Goal: Information Seeking & Learning: Learn about a topic

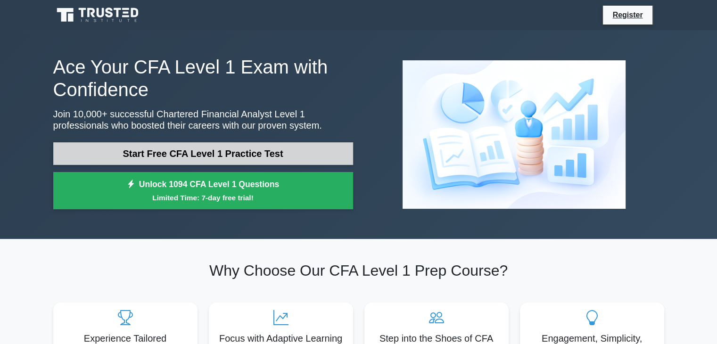
click at [204, 155] on link "Start Free CFA Level 1 Practice Test" at bounding box center [203, 153] width 300 height 23
click at [279, 156] on link "Start Free CFA Level 1 Practice Test" at bounding box center [203, 153] width 300 height 23
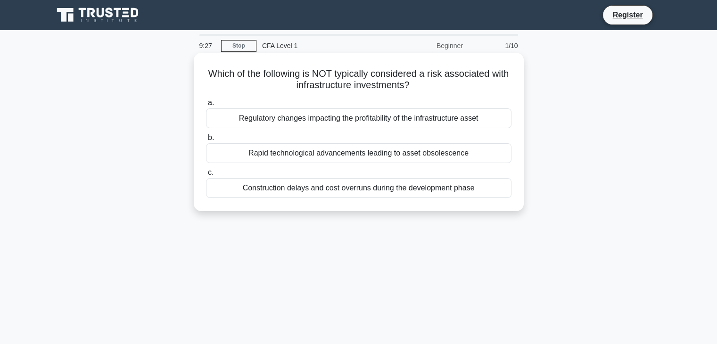
click at [326, 189] on div "Construction delays and cost overruns during the development phase" at bounding box center [359, 188] width 306 height 20
click at [206, 176] on input "c. Construction delays and cost overruns during the development phase" at bounding box center [206, 173] width 0 height 6
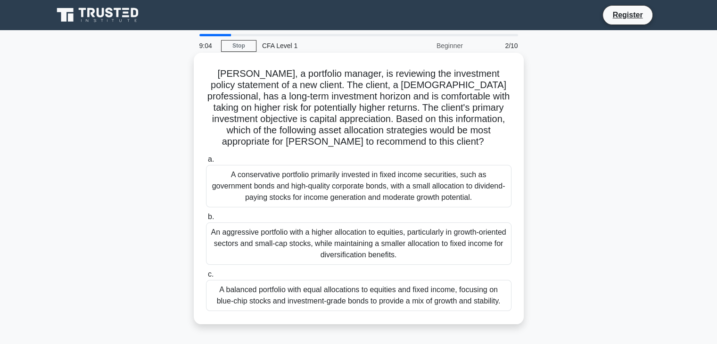
scroll to position [47, 0]
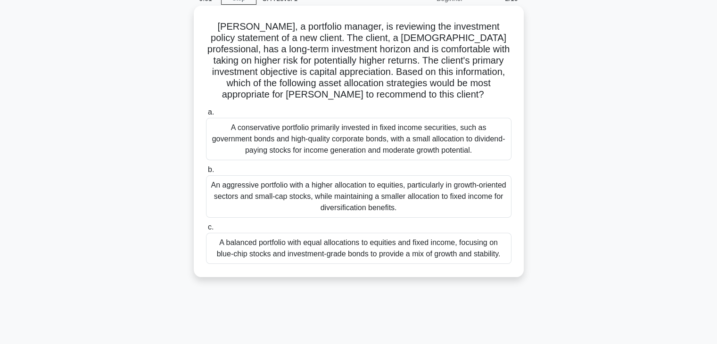
click at [315, 199] on div "An aggressive portfolio with a higher allocation to equities, particularly in g…" at bounding box center [359, 196] width 306 height 42
click at [206, 173] on input "b. An aggressive portfolio with a higher allocation to equities, particularly i…" at bounding box center [206, 170] width 0 height 6
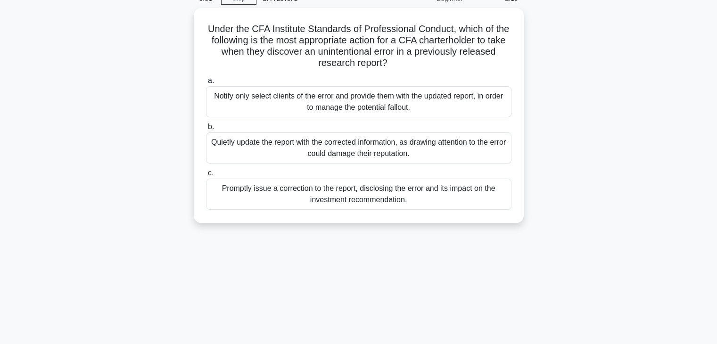
scroll to position [0, 0]
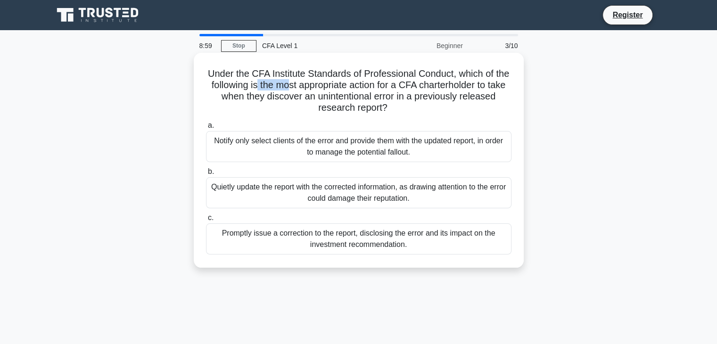
drag, startPoint x: 273, startPoint y: 88, endPoint x: 315, endPoint y: 88, distance: 42.9
click at [315, 88] on h5 "Under the CFA Institute Standards of Professional Conduct, which of the followi…" at bounding box center [358, 91] width 307 height 46
drag, startPoint x: 326, startPoint y: 89, endPoint x: 381, endPoint y: 87, distance: 55.7
click at [377, 87] on h5 "Under the CFA Institute Standards of Professional Conduct, which of the followi…" at bounding box center [358, 91] width 307 height 46
drag, startPoint x: 385, startPoint y: 87, endPoint x: 407, endPoint y: 89, distance: 22.7
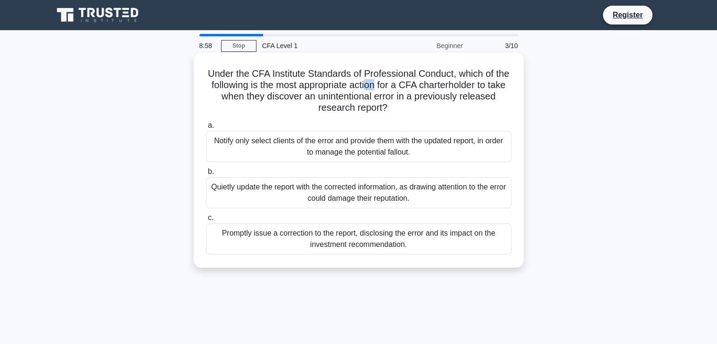
click at [399, 88] on h5 "Under the CFA Institute Standards of Professional Conduct, which of the followi…" at bounding box center [358, 91] width 307 height 46
click at [410, 89] on h5 "Under the CFA Institute Standards of Professional Conduct, which of the followi…" at bounding box center [358, 91] width 307 height 46
click at [420, 90] on h5 "Under the CFA Institute Standards of Professional Conduct, which of the followi…" at bounding box center [358, 91] width 307 height 46
drag, startPoint x: 330, startPoint y: 84, endPoint x: 377, endPoint y: 89, distance: 47.3
click at [361, 87] on h5 "Under the CFA Institute Standards of Professional Conduct, which of the followi…" at bounding box center [358, 91] width 307 height 46
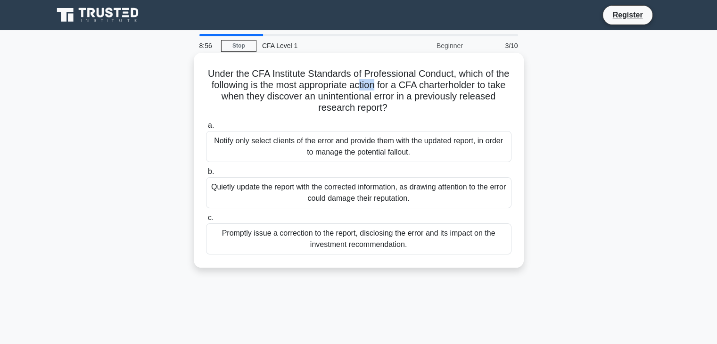
drag, startPoint x: 395, startPoint y: 88, endPoint x: 415, endPoint y: 87, distance: 20.8
click at [403, 87] on h5 "Under the CFA Institute Standards of Professional Conduct, which of the followi…" at bounding box center [358, 91] width 307 height 46
drag, startPoint x: 415, startPoint y: 87, endPoint x: 433, endPoint y: 87, distance: 17.4
click at [423, 87] on h5 "Under the CFA Institute Standards of Professional Conduct, which of the followi…" at bounding box center [358, 91] width 307 height 46
click at [433, 87] on h5 "Under the CFA Institute Standards of Professional Conduct, which of the followi…" at bounding box center [358, 91] width 307 height 46
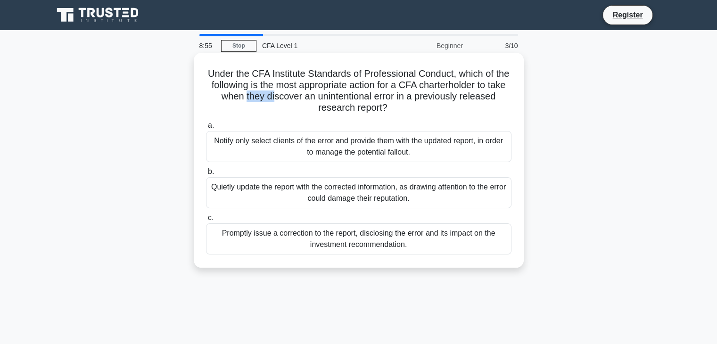
drag, startPoint x: 251, startPoint y: 94, endPoint x: 317, endPoint y: 96, distance: 66.0
click at [294, 95] on h5 "Under the CFA Institute Standards of Professional Conduct, which of the followi…" at bounding box center [358, 91] width 307 height 46
drag, startPoint x: 345, startPoint y: 95, endPoint x: 369, endPoint y: 93, distance: 24.1
click at [353, 93] on h5 "Under the CFA Institute Standards of Professional Conduct, which of the followi…" at bounding box center [358, 91] width 307 height 46
drag, startPoint x: 369, startPoint y: 93, endPoint x: 390, endPoint y: 94, distance: 20.8
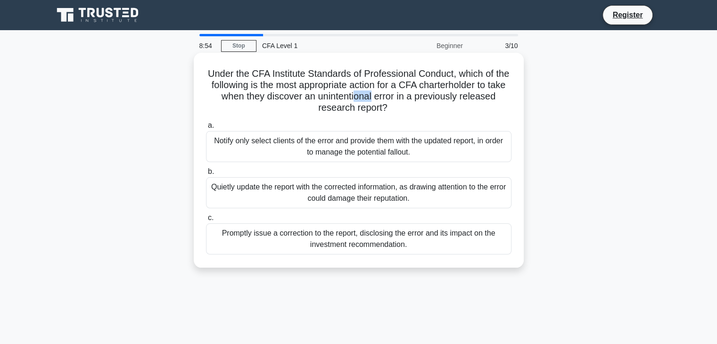
click at [388, 94] on h5 "Under the CFA Institute Standards of Professional Conduct, which of the followi…" at bounding box center [358, 91] width 307 height 46
click at [407, 98] on h5 "Under the CFA Institute Standards of Professional Conduct, which of the followi…" at bounding box center [358, 91] width 307 height 46
click at [315, 235] on div "Promptly issue a correction to the report, disclosing the error and its impact …" at bounding box center [359, 239] width 306 height 31
click at [206, 221] on input "c. Promptly issue a correction to the report, disclosing the error and its impa…" at bounding box center [206, 218] width 0 height 6
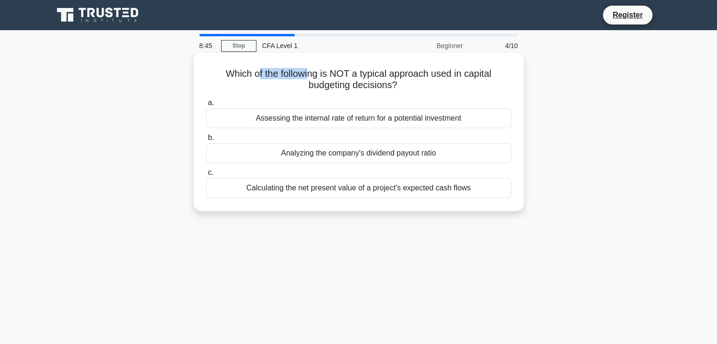
drag, startPoint x: 256, startPoint y: 76, endPoint x: 317, endPoint y: 76, distance: 61.8
click at [313, 76] on h5 "Which of the following is NOT a typical approach used in capital budgeting deci…" at bounding box center [358, 80] width 307 height 24
click at [339, 76] on h5 "Which of the following is NOT a typical approach used in capital budgeting deci…" at bounding box center [358, 80] width 307 height 24
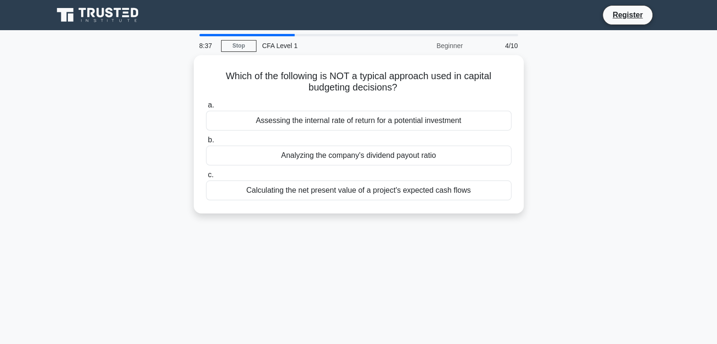
click at [454, 48] on div "Beginner" at bounding box center [427, 45] width 83 height 19
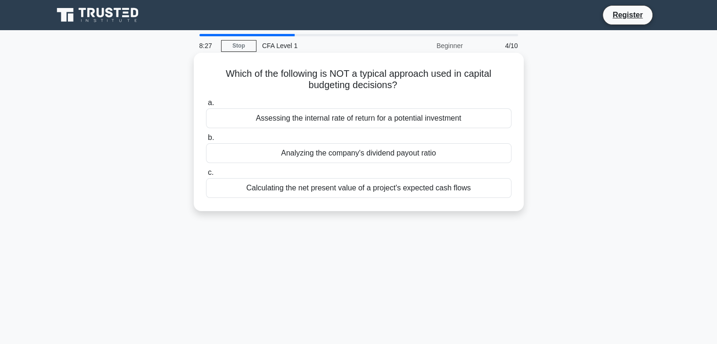
click at [416, 153] on div "Analyzing the company's dividend payout ratio" at bounding box center [359, 153] width 306 height 20
click at [206, 141] on input "b. Analyzing the company's dividend payout ratio" at bounding box center [206, 138] width 0 height 6
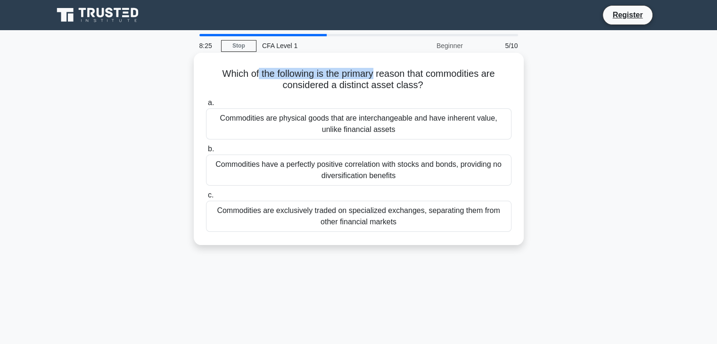
drag, startPoint x: 253, startPoint y: 75, endPoint x: 403, endPoint y: 76, distance: 150.0
click at [383, 74] on h5 "Which of the following is the primary reason that commodities are considered a …" at bounding box center [358, 80] width 307 height 24
drag, startPoint x: 409, startPoint y: 76, endPoint x: 445, endPoint y: 76, distance: 35.8
click at [440, 76] on h5 "Which of the following is the primary reason that commodities are considered a …" at bounding box center [358, 80] width 307 height 24
click at [441, 86] on h5 "Which of the following is the primary reason that commodities are considered a …" at bounding box center [358, 80] width 307 height 24
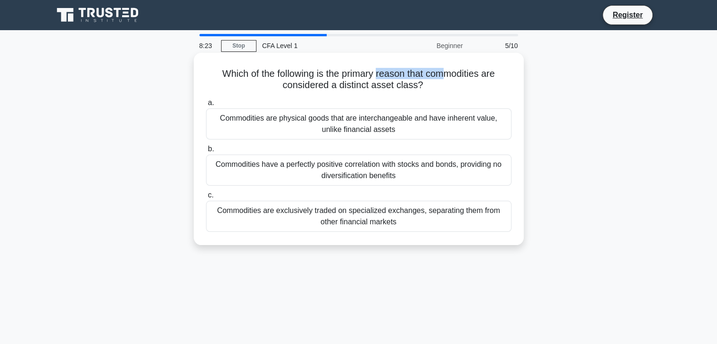
drag, startPoint x: 380, startPoint y: 77, endPoint x: 464, endPoint y: 78, distance: 84.4
click at [462, 78] on h5 "Which of the following is the primary reason that commodities are considered a …" at bounding box center [358, 80] width 307 height 24
drag, startPoint x: 318, startPoint y: 90, endPoint x: 355, endPoint y: 90, distance: 36.3
click at [349, 90] on h5 "Which of the following is the primary reason that commodities are considered a …" at bounding box center [358, 80] width 307 height 24
drag, startPoint x: 355, startPoint y: 90, endPoint x: 381, endPoint y: 90, distance: 26.9
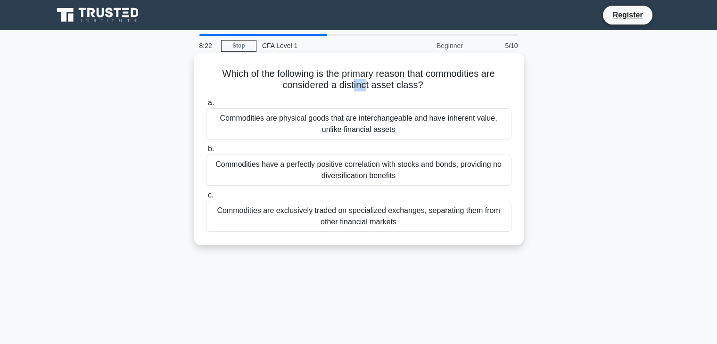
click at [372, 90] on h5 "Which of the following is the primary reason that commodities are considered a …" at bounding box center [358, 80] width 307 height 24
drag, startPoint x: 381, startPoint y: 90, endPoint x: 388, endPoint y: 90, distance: 6.6
click at [388, 90] on h5 "Which of the following is the primary reason that commodities are considered a …" at bounding box center [358, 80] width 307 height 24
click at [406, 90] on h5 "Which of the following is the primary reason that commodities are considered a …" at bounding box center [358, 80] width 307 height 24
click at [400, 127] on div "Commodities are physical goods that are interchangeable and have inherent value…" at bounding box center [359, 123] width 306 height 31
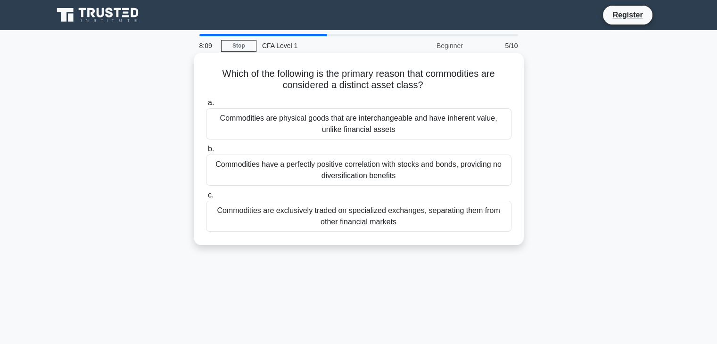
click at [206, 106] on input "a. Commodities are physical goods that are interchangeable and have inherent va…" at bounding box center [206, 103] width 0 height 6
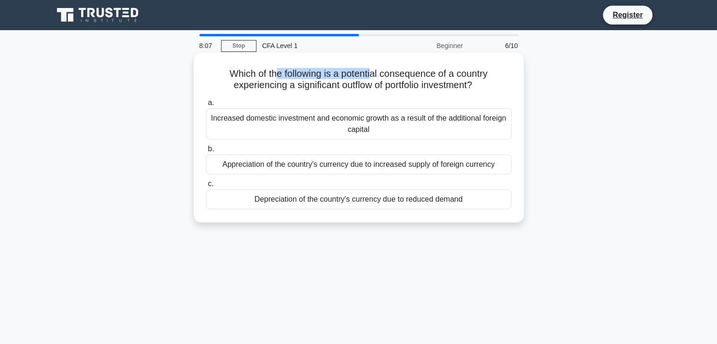
drag, startPoint x: 273, startPoint y: 73, endPoint x: 384, endPoint y: 75, distance: 111.3
click at [374, 75] on h5 "Which of the following is a potential consequence of a country experiencing a s…" at bounding box center [358, 80] width 307 height 24
drag, startPoint x: 424, startPoint y: 75, endPoint x: 449, endPoint y: 72, distance: 25.1
click at [446, 73] on h5 "Which of the following is a potential consequence of a country experiencing a s…" at bounding box center [358, 80] width 307 height 24
click at [433, 83] on h5 "Which of the following is a potential consequence of a country experiencing a s…" at bounding box center [358, 80] width 307 height 24
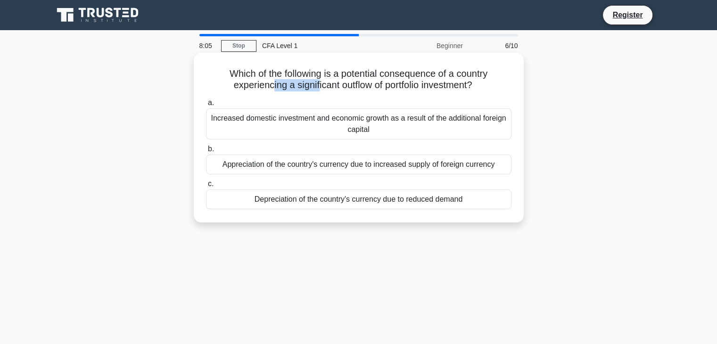
drag, startPoint x: 290, startPoint y: 84, endPoint x: 326, endPoint y: 86, distance: 36.4
click at [315, 85] on h5 "Which of the following is a potential consequence of a country experiencing a s…" at bounding box center [358, 80] width 307 height 24
drag, startPoint x: 346, startPoint y: 88, endPoint x: 363, endPoint y: 88, distance: 17.0
click at [356, 88] on h5 "Which of the following is a potential consequence of a country experiencing a s…" at bounding box center [358, 80] width 307 height 24
click at [379, 90] on h5 "Which of the following is a potential consequence of a country experiencing a s…" at bounding box center [358, 80] width 307 height 24
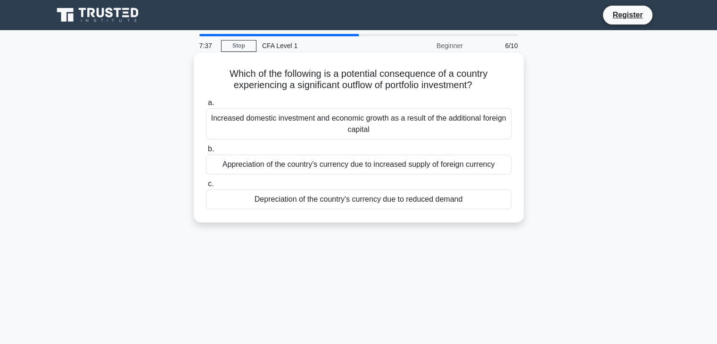
click at [321, 199] on div "Depreciation of the country's currency due to reduced demand" at bounding box center [359, 200] width 306 height 20
click at [206, 187] on input "c. Depreciation of the country's currency due to reduced demand" at bounding box center [206, 184] width 0 height 6
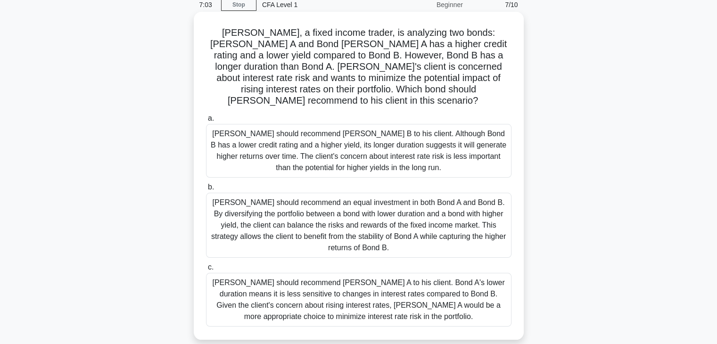
scroll to position [41, 0]
click at [314, 273] on div "Tom should recommend Bond A to his client. Bond A's lower duration means it is …" at bounding box center [359, 300] width 306 height 54
click at [206, 270] on input "c. Tom should recommend Bond A to his client. Bond A's lower duration means it …" at bounding box center [206, 267] width 0 height 6
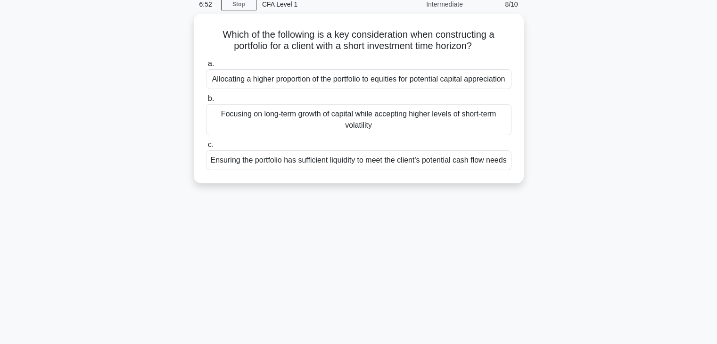
scroll to position [0, 0]
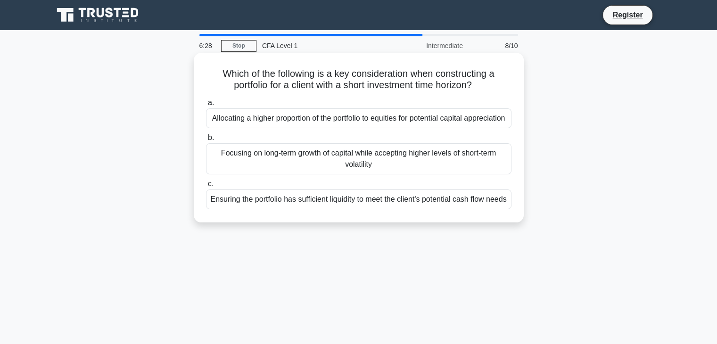
click at [333, 209] on div "Ensuring the portfolio has sufficient liquidity to meet the client's potential …" at bounding box center [359, 200] width 306 height 20
click at [206, 187] on input "c. Ensuring the portfolio has sufficient liquidity to meet the client's potenti…" at bounding box center [206, 184] width 0 height 6
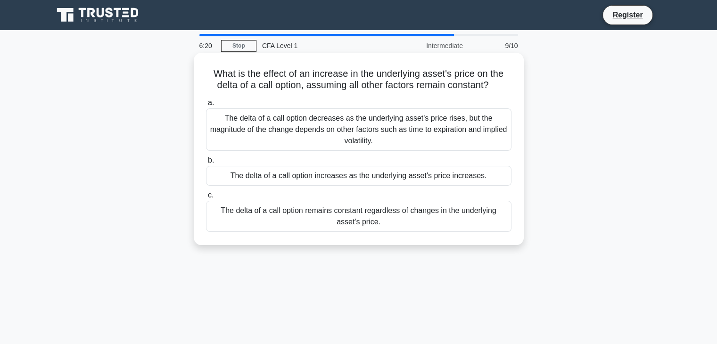
click at [387, 210] on div "The delta of a call option remains constant regardless of changes in the underl…" at bounding box center [359, 216] width 306 height 31
click at [206, 199] on input "c. The delta of a call option remains constant regardless of changes in the und…" at bounding box center [206, 195] width 0 height 6
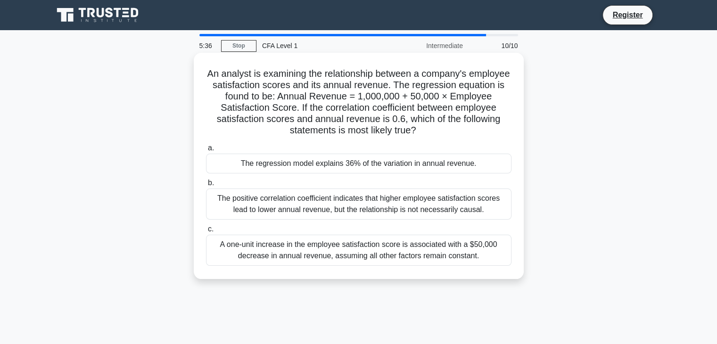
click at [464, 161] on div "The regression model explains 36% of the variation in annual revenue." at bounding box center [359, 164] width 306 height 20
click at [206, 151] on input "a. The regression model explains 36% of the variation in annual revenue." at bounding box center [206, 148] width 0 height 6
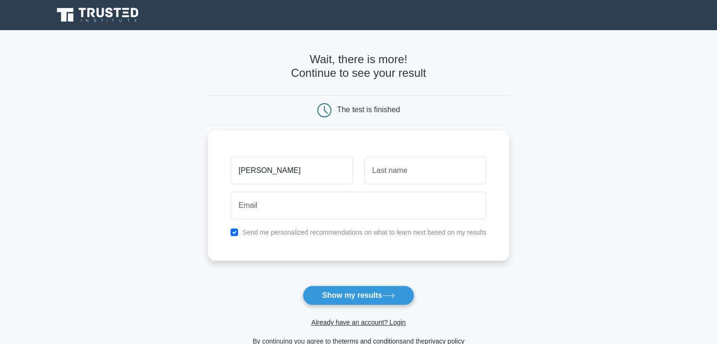
type input "[PERSON_NAME]"
type input "Schwartz"
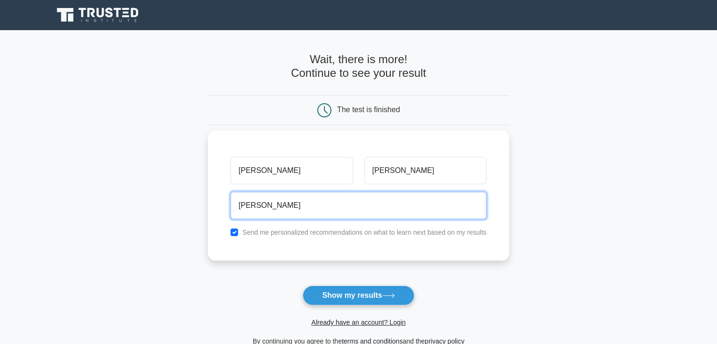
type input "ryanschwartz06@gmail.com"
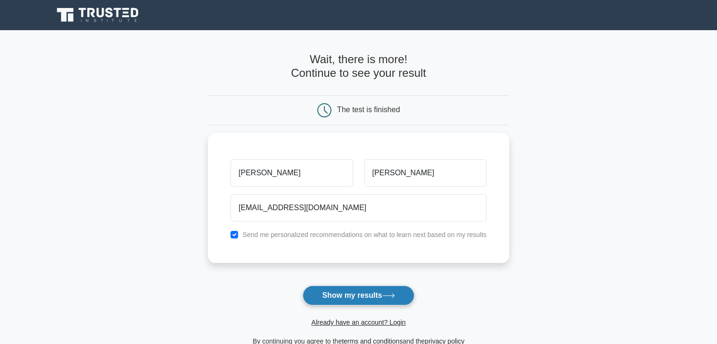
click at [386, 296] on icon at bounding box center [388, 295] width 13 height 5
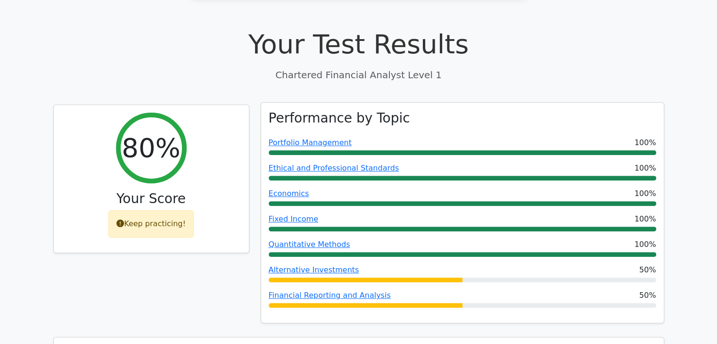
scroll to position [377, 0]
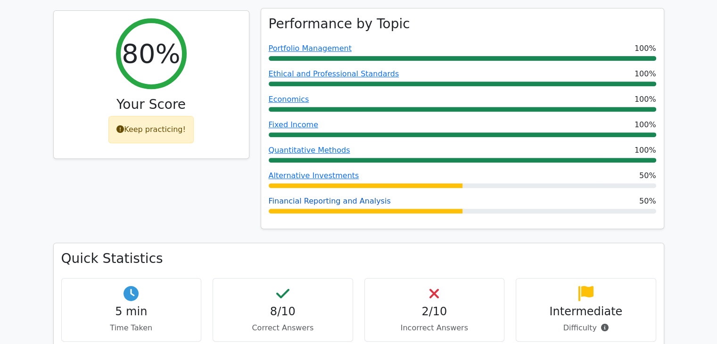
click at [319, 197] on link "Financial Reporting and Analysis" at bounding box center [330, 201] width 122 height 9
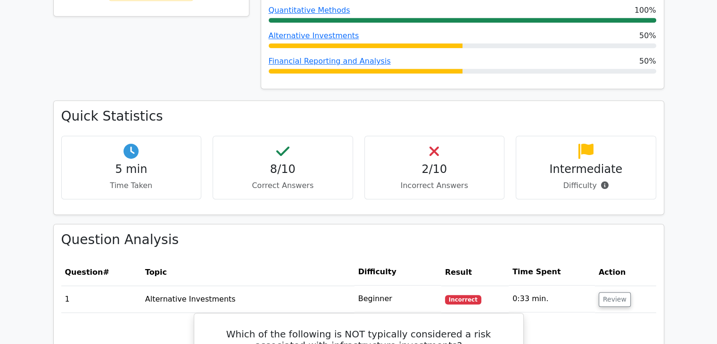
scroll to position [519, 0]
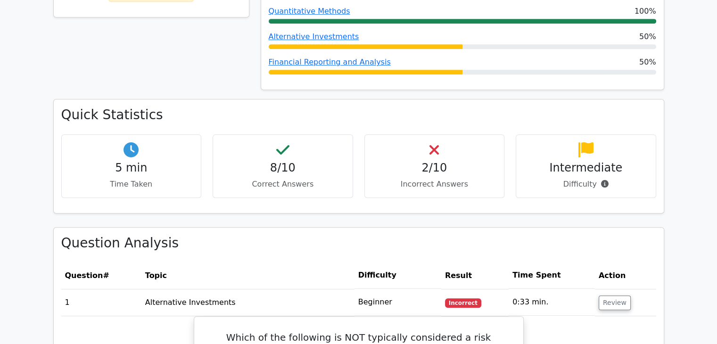
click at [420, 179] on p "Incorrect Answers" at bounding box center [435, 184] width 124 height 11
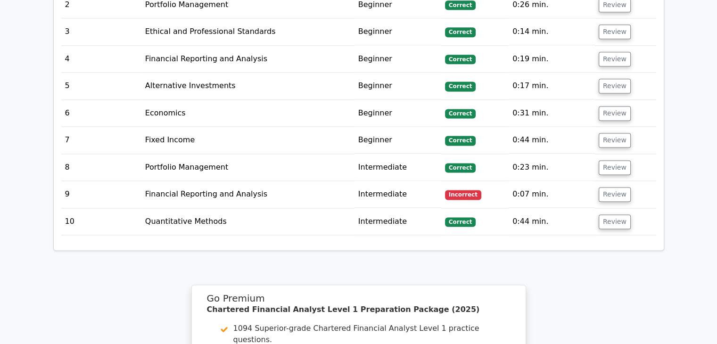
scroll to position [1235, 0]
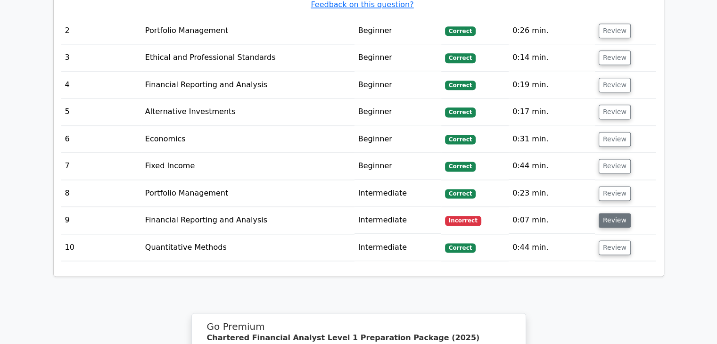
click at [620, 213] on button "Review" at bounding box center [615, 220] width 32 height 15
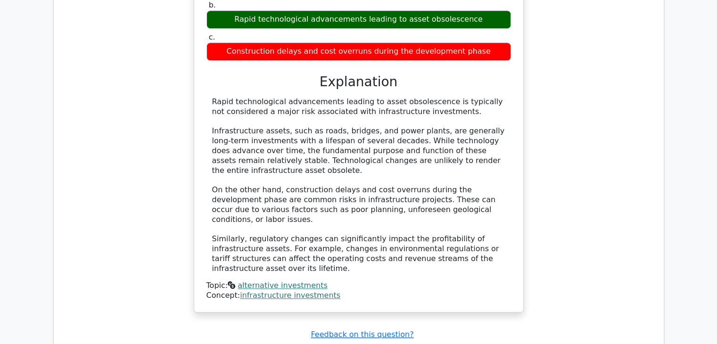
scroll to position [858, 0]
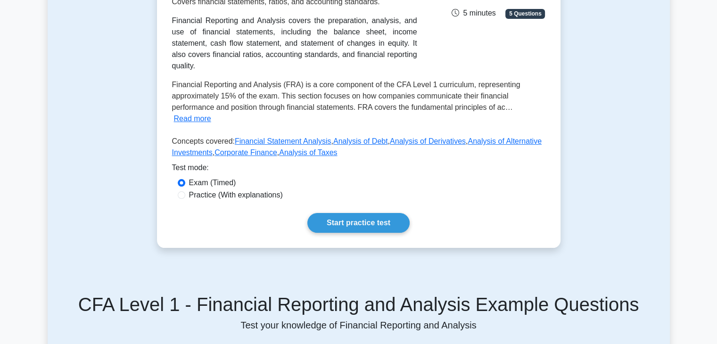
scroll to position [94, 0]
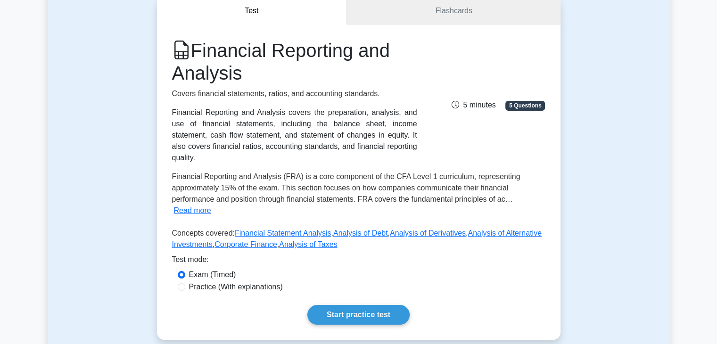
click at [412, 16] on link "Flashcards" at bounding box center [453, 11] width 213 height 27
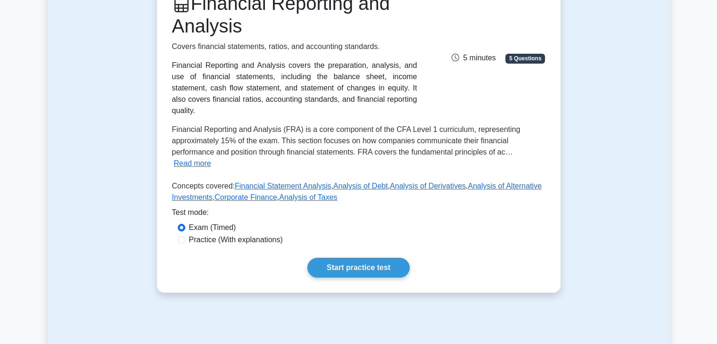
scroll to position [47, 0]
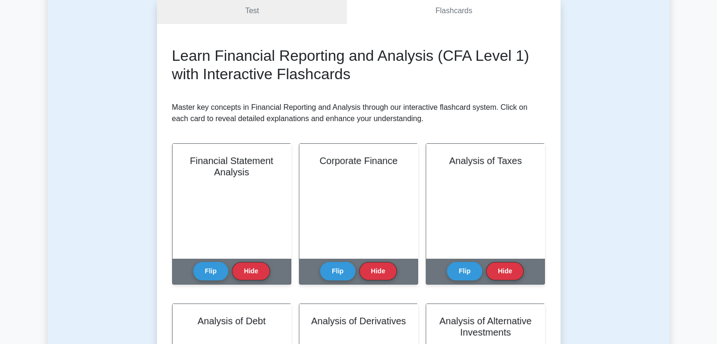
scroll to position [47, 0]
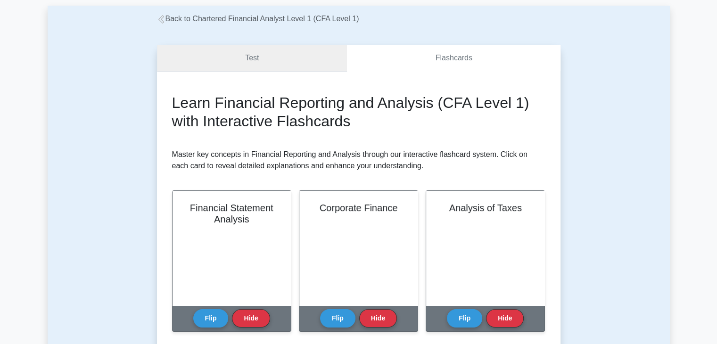
click at [300, 66] on link "Test" at bounding box center [252, 58] width 191 height 27
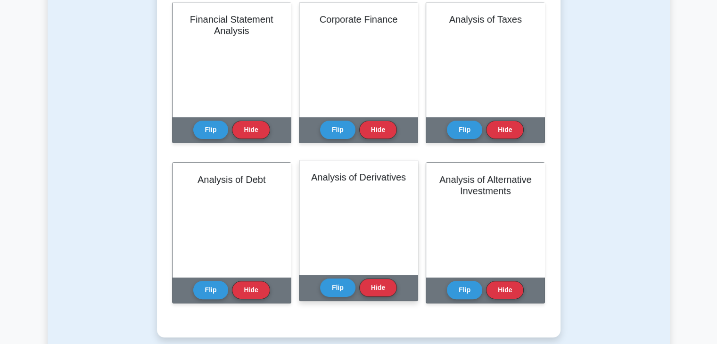
scroll to position [283, 0]
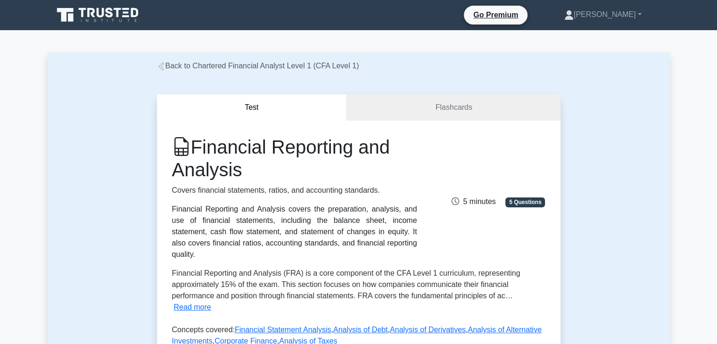
drag, startPoint x: 335, startPoint y: 86, endPoint x: 343, endPoint y: 88, distance: 8.4
